Goal: Check status: Check status

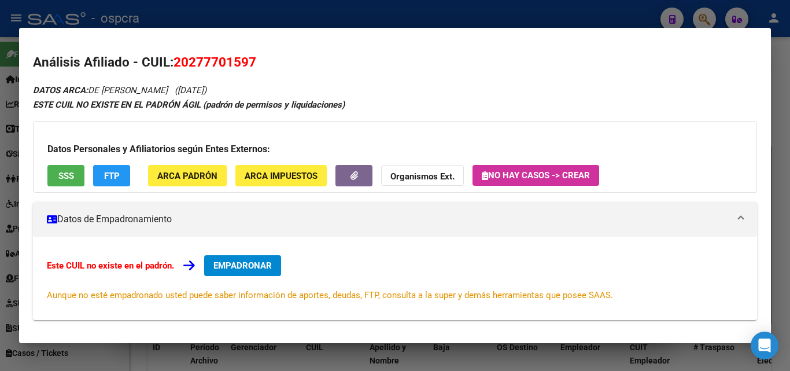
click at [0, 174] on div at bounding box center [395, 185] width 790 height 371
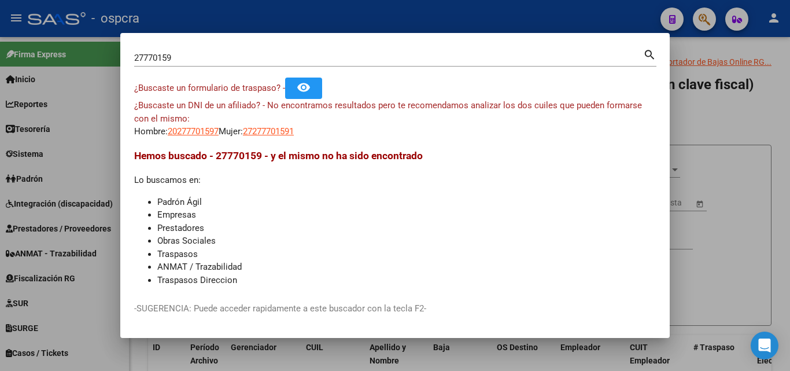
click at [0, 174] on div at bounding box center [395, 185] width 790 height 371
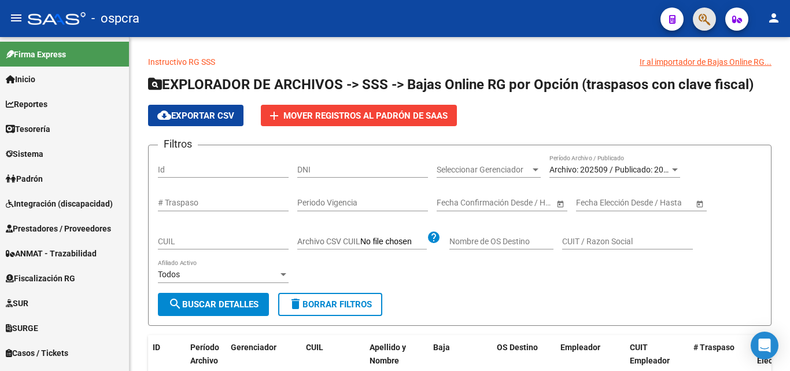
click at [711, 28] on button "button" at bounding box center [704, 19] width 23 height 23
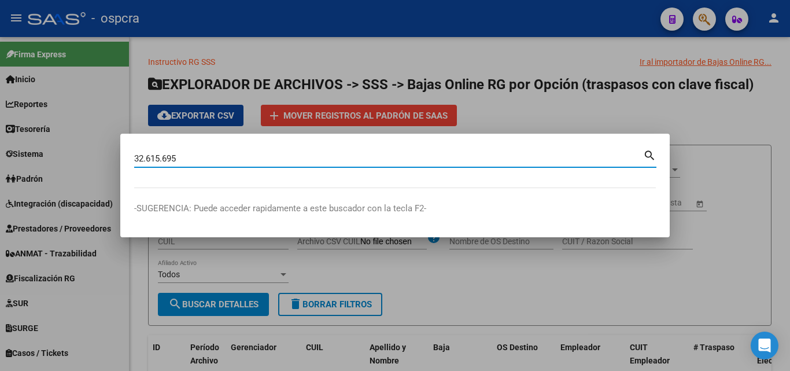
click at [163, 159] on input "32.615.695" at bounding box center [388, 158] width 509 height 10
click at [148, 158] on input "32.615695" at bounding box center [388, 158] width 509 height 10
type input "32615695"
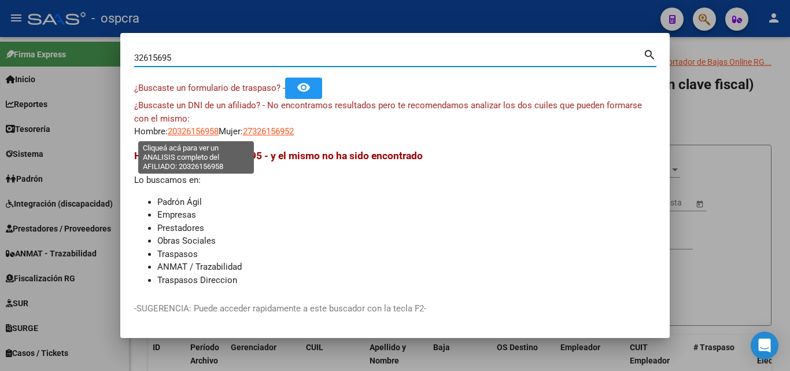
click at [196, 133] on span "20326156958" at bounding box center [193, 131] width 51 height 10
type textarea "20326156958"
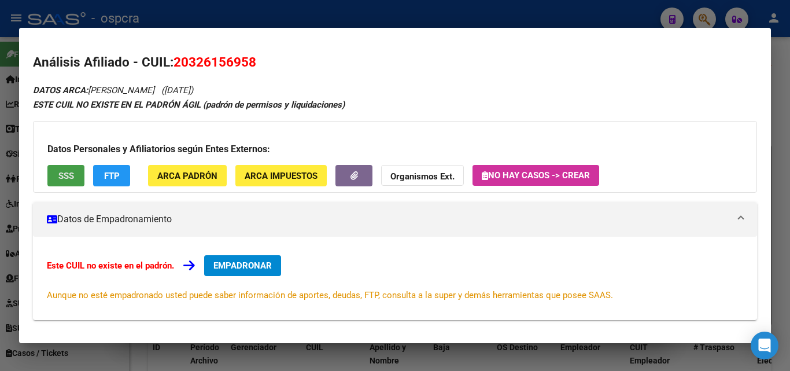
click at [53, 170] on button "SSS" at bounding box center [65, 175] width 37 height 21
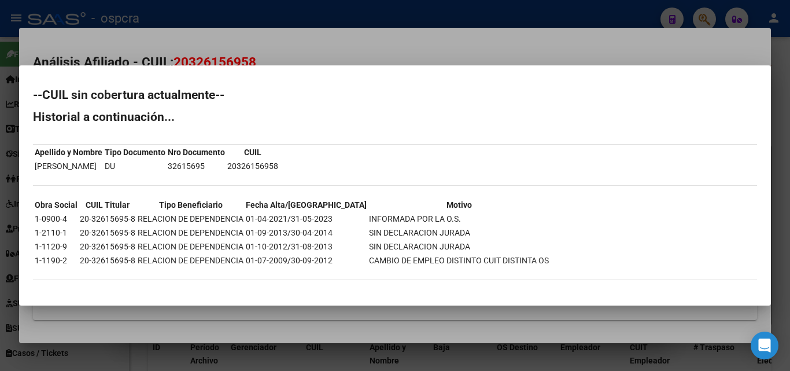
click at [389, 55] on div at bounding box center [395, 185] width 790 height 371
